Goal: Task Accomplishment & Management: Use online tool/utility

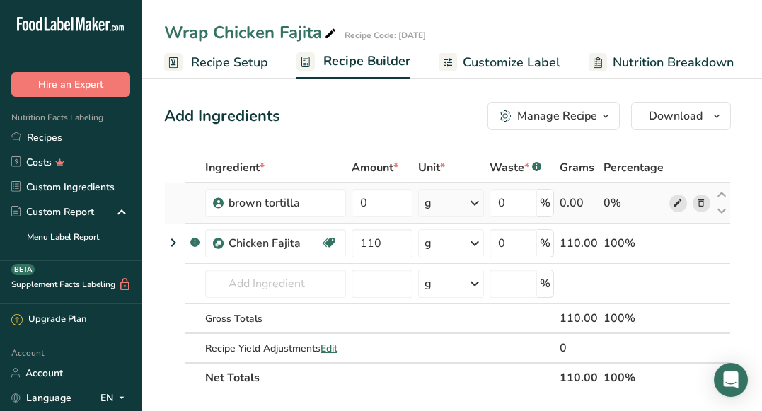
click at [682, 209] on icon at bounding box center [678, 203] width 10 height 15
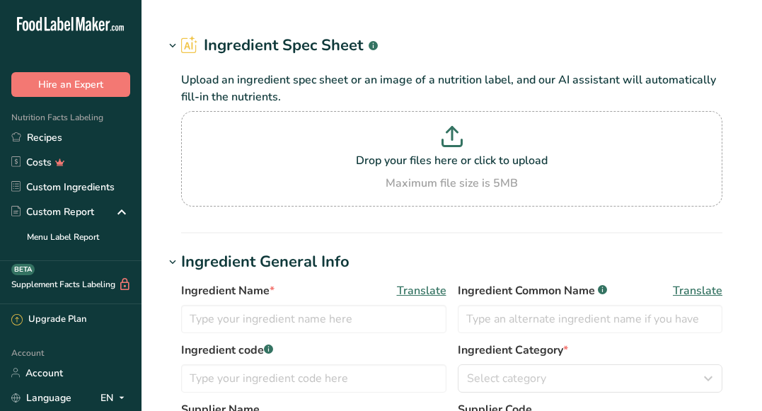
type input "brown tortilla"
type input "Whole Grain Tortilla"
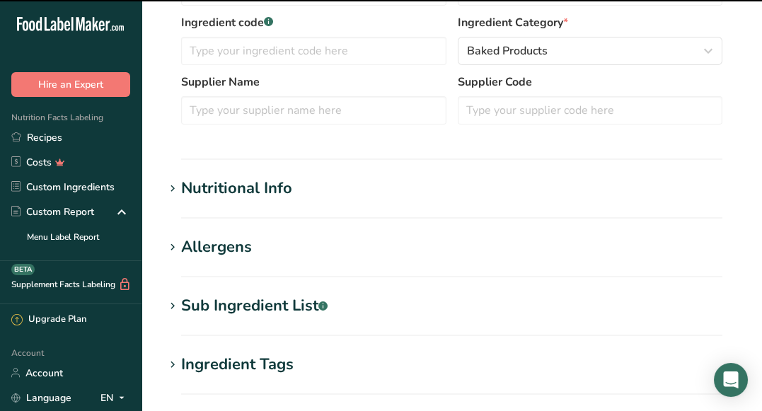
click at [516, 189] on h1 "Nutritional Info" at bounding box center [451, 188] width 575 height 23
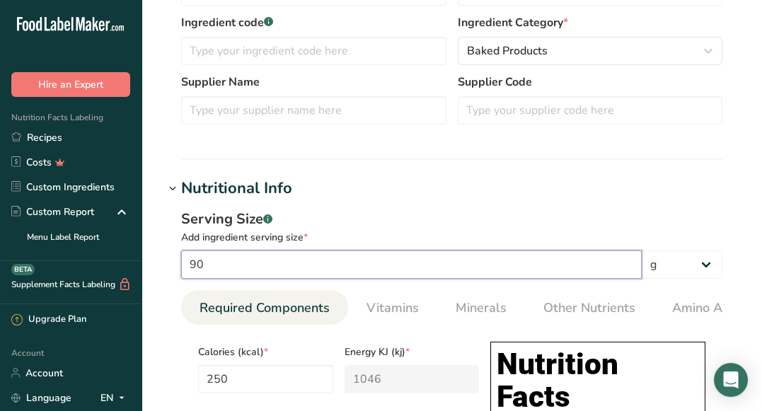
click at [197, 275] on input "90" at bounding box center [411, 264] width 461 height 28
type input "50"
type input "138.8889"
type KJ "581.1111"
type Fat "2.7778"
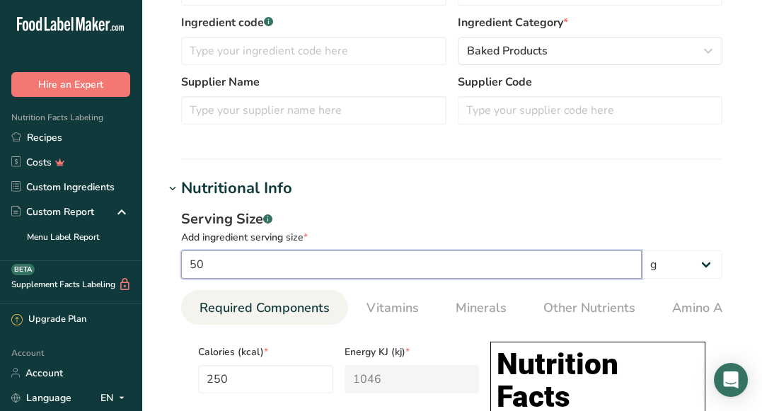
type Fat "0.2778"
type input "144.4445"
type Carbohydrates "27.2222"
type Fiber "2.2222"
type Sugars "0.5556"
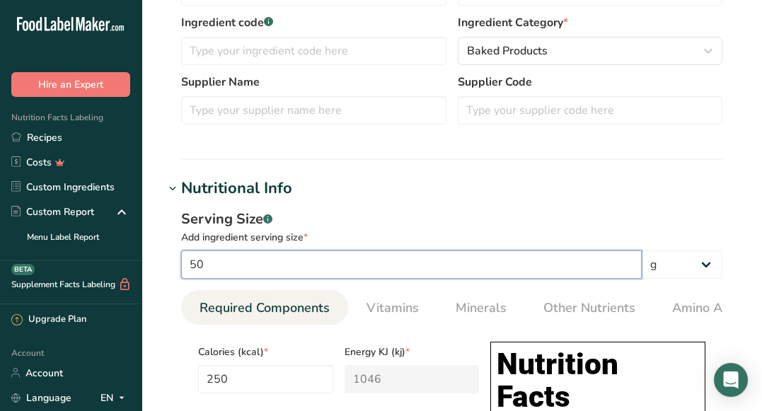
type Sugars "0.5556"
type input "3.3334"
type input "90"
type input "250"
type KJ "1046"
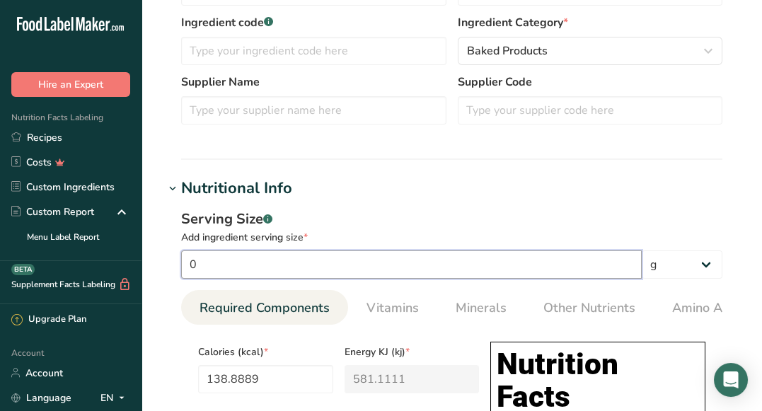
type Fat "5"
type Fat "0.5"
type input "260"
type Carbohydrates "49"
type Fiber "4"
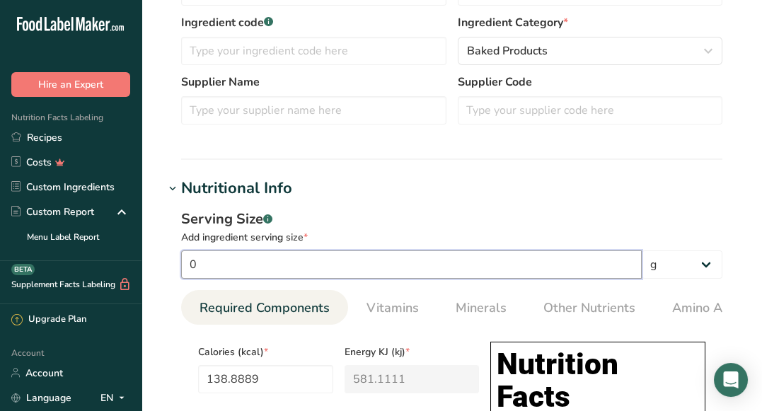
type Sugars "1"
type input "6"
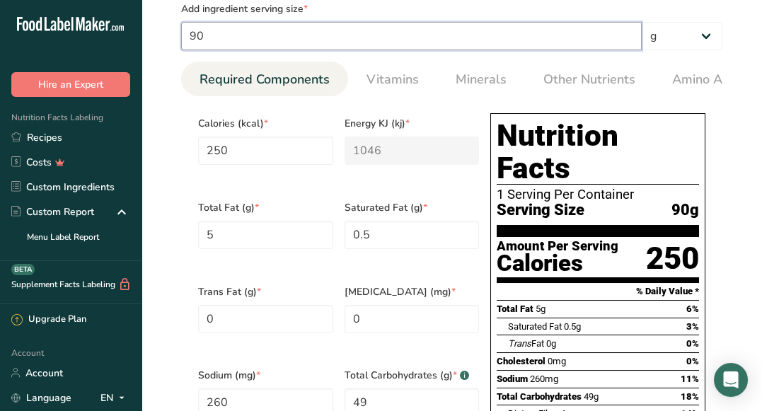
scroll to position [582, 0]
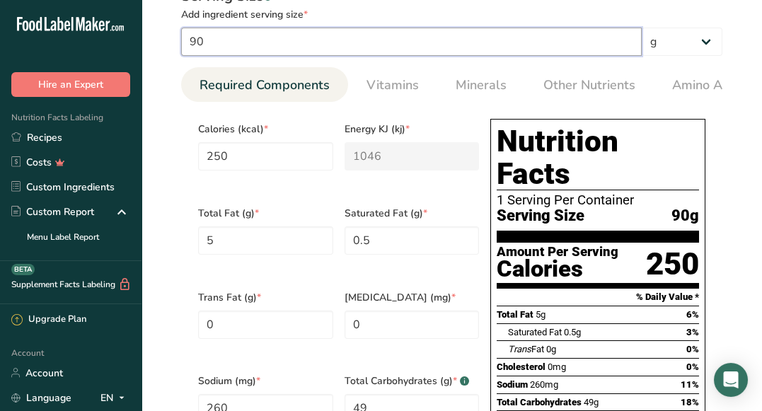
click at [261, 44] on input "90" at bounding box center [411, 42] width 461 height 28
type input "9"
type input "25"
type KJ "104.6"
type Fat "0.5"
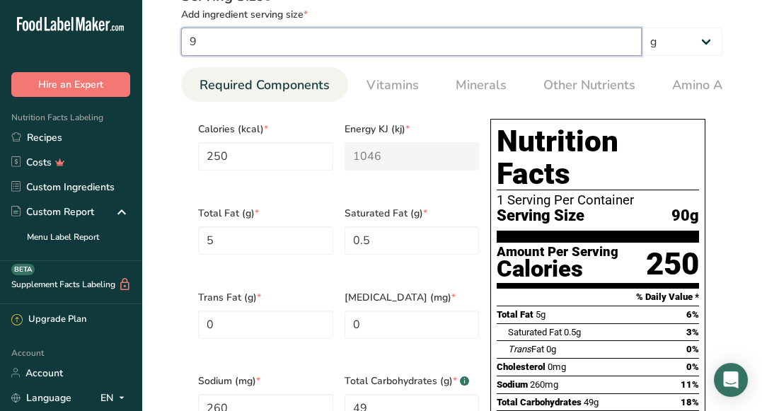
type Fat "0.05"
type input "26"
type Carbohydrates "4.9"
type Fiber "0.4"
type Sugars "0.1"
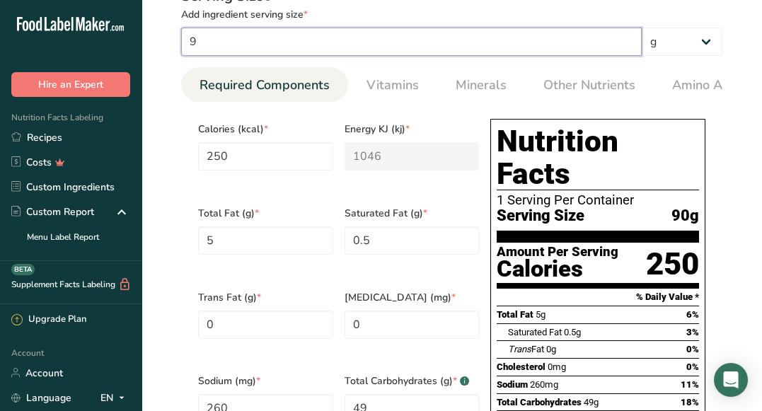
type Sugars "0.1"
type input "0.6"
type input "5"
type input "13.8889"
type KJ "58.1111"
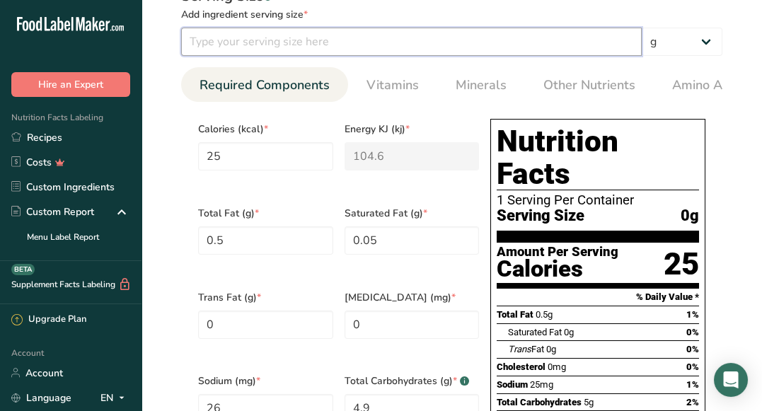
type Fat "0.2778"
type Fat "0.0278"
type input "14.4444"
type Carbohydrates "2.7222"
type Fiber "0.2222"
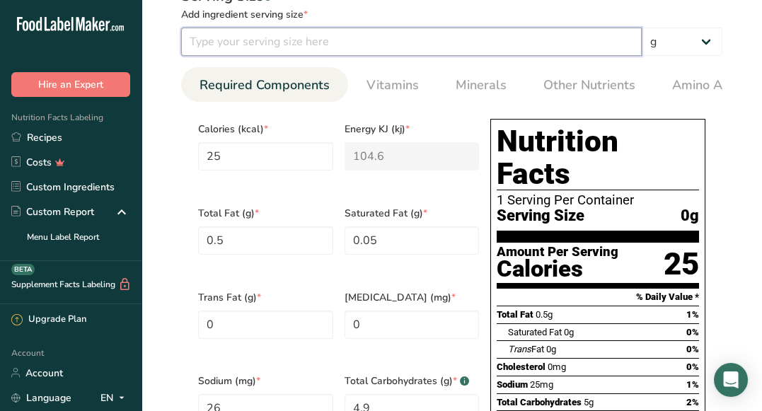
type Sugars "0.0556"
type input "0.3333"
type input "50"
type input "138.8889"
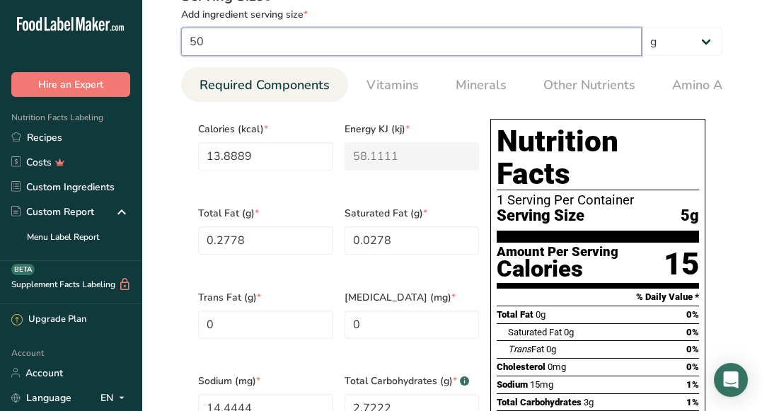
type KJ "581.1111"
type Fat "2.7778"
type Fat "0.2778"
type input "144.4445"
type Carbohydrates "27.2222"
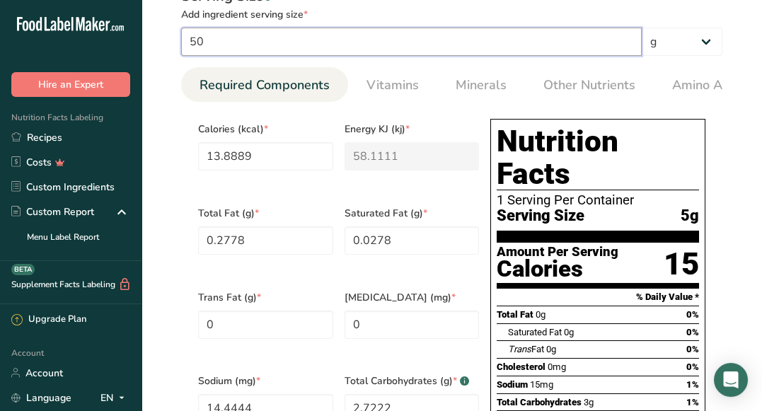
type Fiber "2.2222"
type Sugars "0.5556"
type input "3.3334"
type input "50"
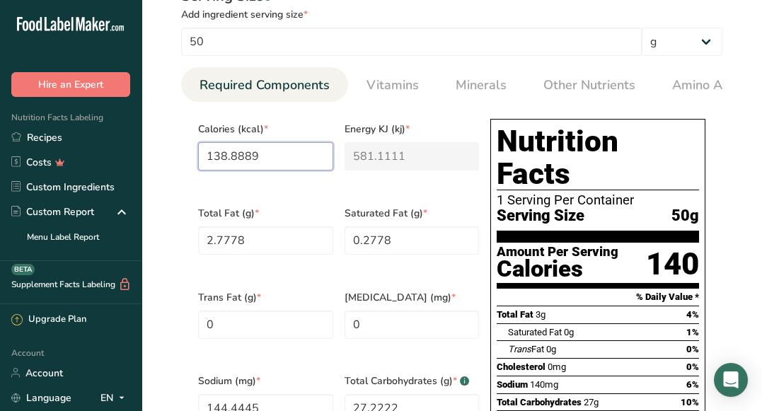
drag, startPoint x: 268, startPoint y: 157, endPoint x: 180, endPoint y: 156, distance: 88.5
click at [180, 156] on div "Serving Size .a-a{fill:#347362;}.b-a{fill:#fff;} Add ingredient serving size * …" at bounding box center [451, 307] width 575 height 660
type input "2"
type KJ "8.4"
type input "25"
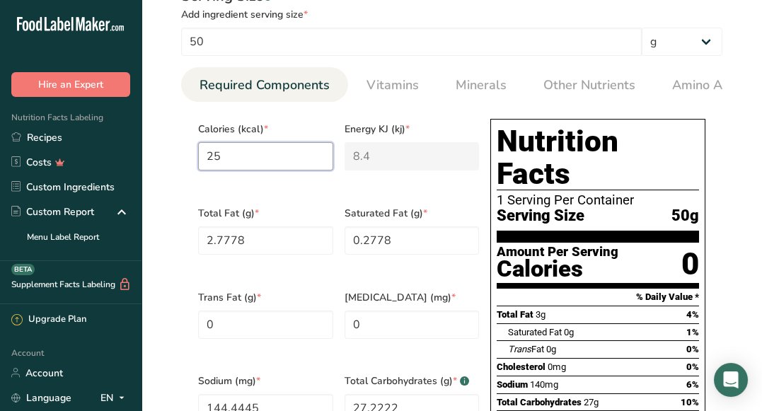
type KJ "104.6"
type input "250"
type KJ "1046"
type input "250"
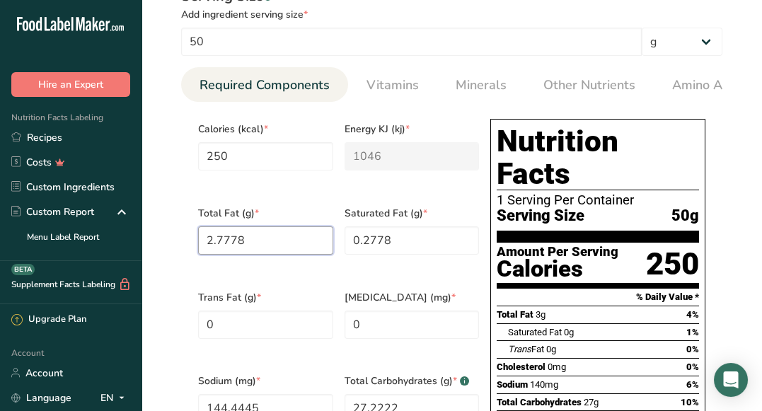
drag, startPoint x: 284, startPoint y: 246, endPoint x: 186, endPoint y: 239, distance: 97.8
click at [186, 239] on section "Calories (kcal) * 250 Energy KJ (kj) * 1046 Total Fat (g) * 2.7778 Saturated Fa…" at bounding box center [451, 365] width 541 height 527
type Fat "5"
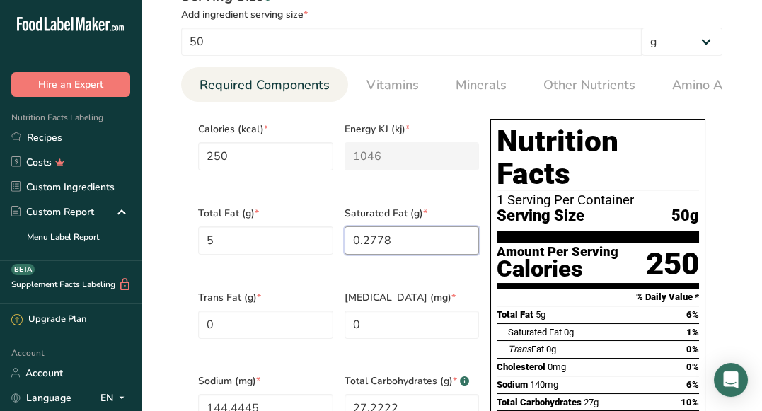
drag, startPoint x: 400, startPoint y: 232, endPoint x: 340, endPoint y: 232, distance: 59.4
click at [340, 232] on div "Saturated Fat (g) * 0.2778" at bounding box center [412, 239] width 146 height 84
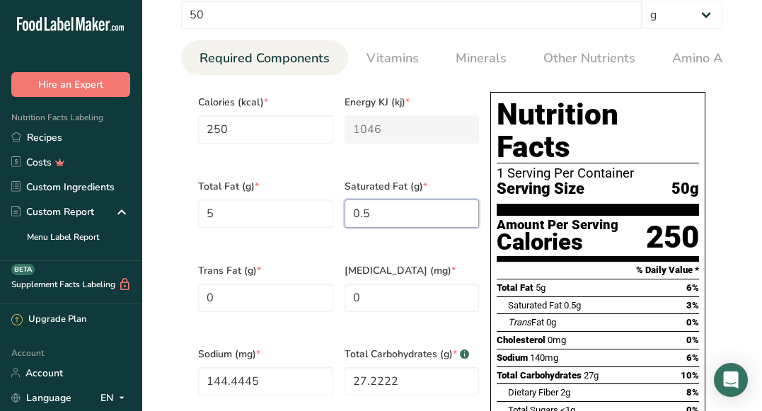
scroll to position [648, 0]
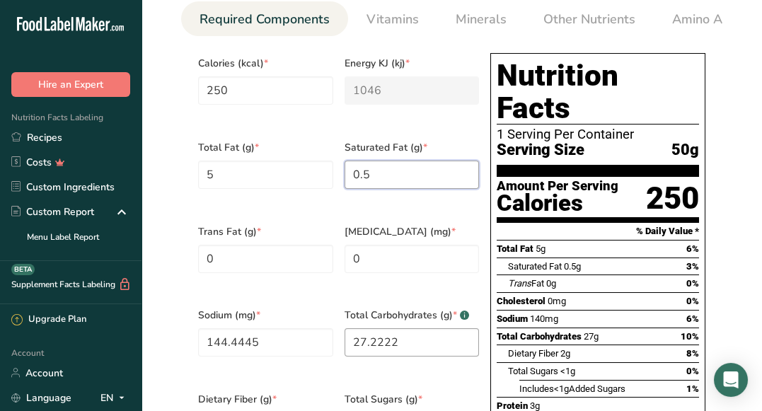
type Fat "0.5"
drag, startPoint x: 412, startPoint y: 325, endPoint x: 342, endPoint y: 327, distance: 70.8
click at [342, 327] on div "Total Carbohydrates (g) * .a-a{fill:#347362;}.b-a{fill:#fff;} 27.2222" at bounding box center [412, 341] width 146 height 84
type Carbohydrates "49"
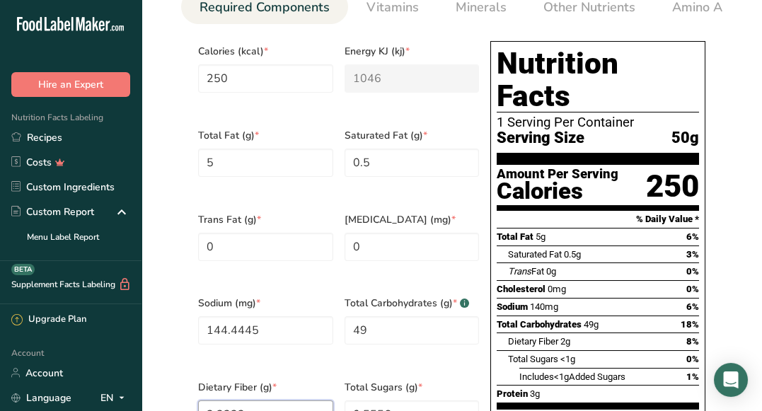
drag, startPoint x: 250, startPoint y: 404, endPoint x: 192, endPoint y: 402, distance: 58.1
click at [192, 402] on div "Dietary Fiber (g) * 2.2222" at bounding box center [265, 413] width 146 height 84
type Fiber "4"
drag, startPoint x: 274, startPoint y: 319, endPoint x: 200, endPoint y: 315, distance: 73.7
click at [200, 316] on input "144.4445" at bounding box center [265, 330] width 135 height 28
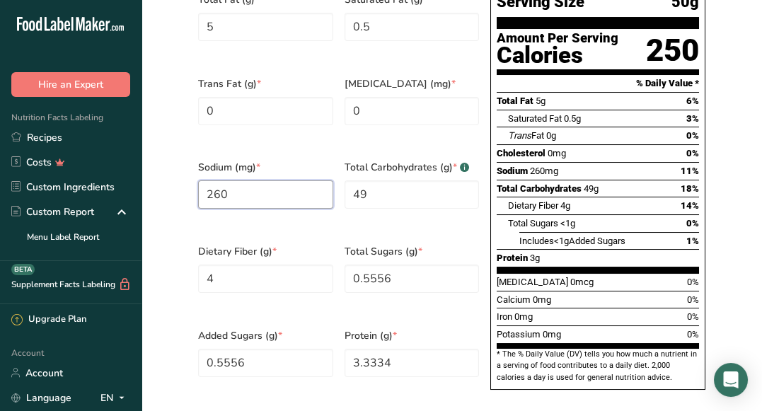
scroll to position [821, 0]
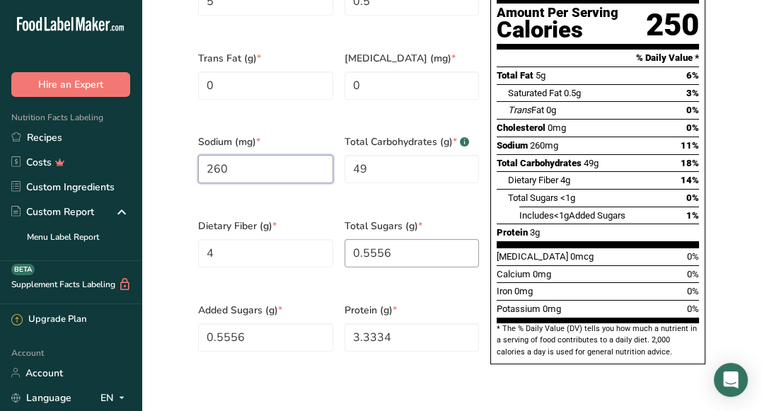
type input "260"
drag, startPoint x: 403, startPoint y: 230, endPoint x: 334, endPoint y: 236, distance: 68.9
click at [334, 236] on div "Calories (kcal) * 250 Energy KJ (kj) * 1046 Total Fat (g) * 5 Saturated Fat (g)…" at bounding box center [338, 126] width 292 height 504
type Sugars "1"
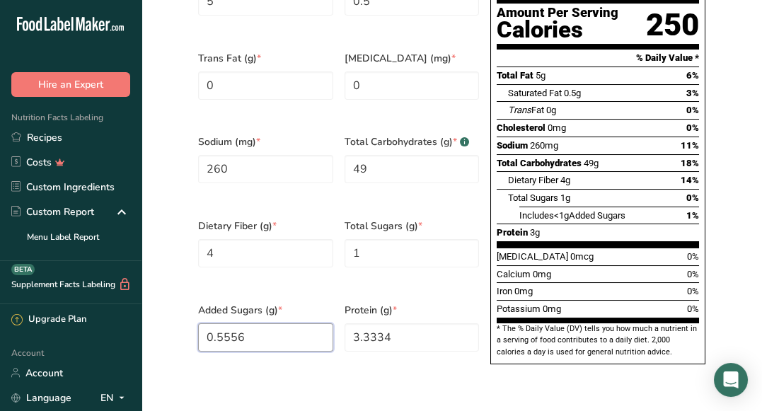
drag, startPoint x: 276, startPoint y: 318, endPoint x: 186, endPoint y: 307, distance: 90.5
click at [186, 307] on section "Calories (kcal) * 250 Energy KJ (kj) * 1046 Total Fat (g) * 5 Saturated Fat (g)…" at bounding box center [451, 126] width 541 height 527
type Sugars "1"
drag, startPoint x: 405, startPoint y: 316, endPoint x: 326, endPoint y: 325, distance: 79.9
click at [326, 325] on div "Calories (kcal) * 250 Energy KJ (kj) * 1046 Total Fat (g) * 5 Saturated Fat (g)…" at bounding box center [338, 126] width 292 height 504
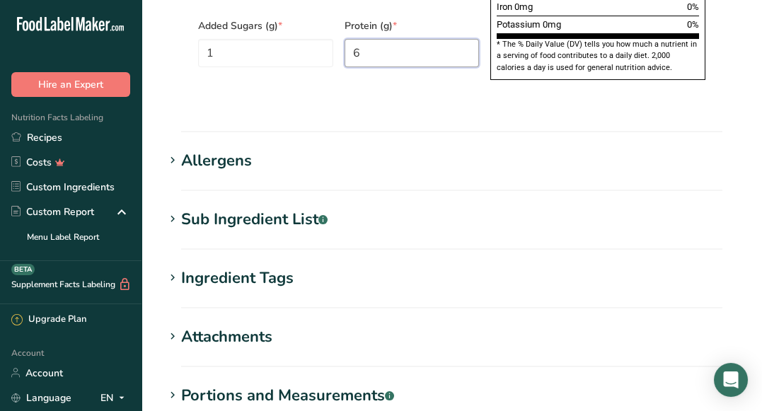
scroll to position [1263, 0]
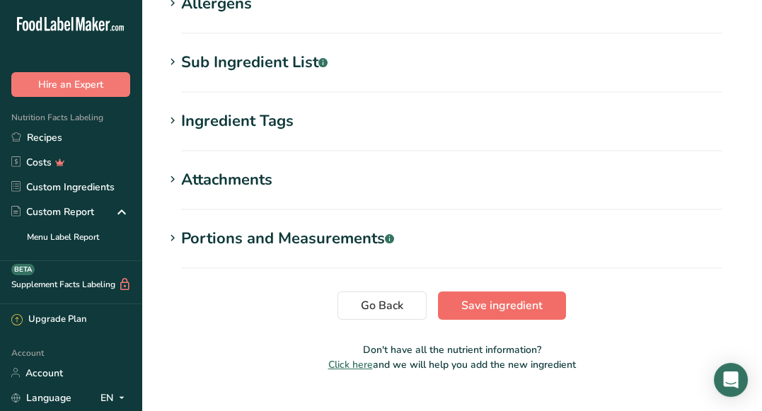
type input "6"
click at [533, 297] on span "Save ingredient" at bounding box center [501, 305] width 81 height 17
